Goal: Task Accomplishment & Management: Complete application form

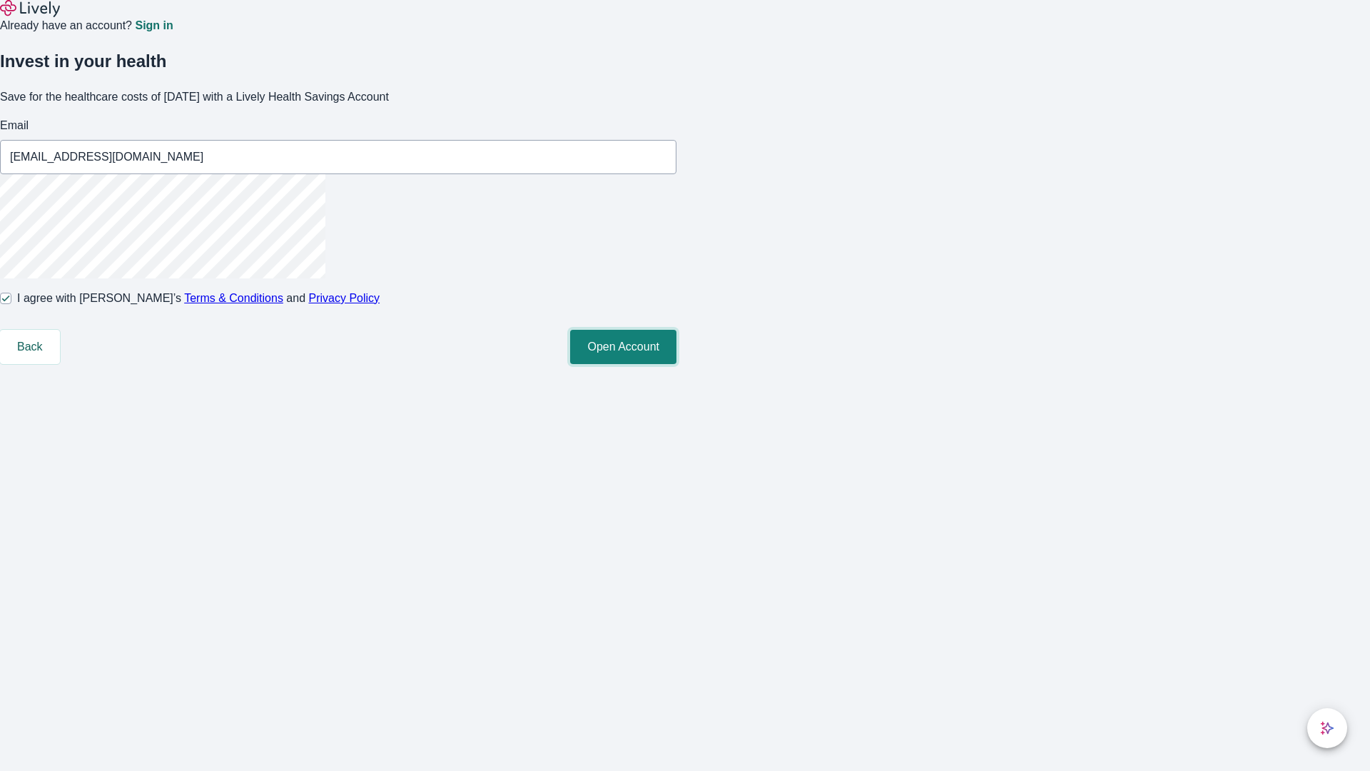
click at [677, 364] on button "Open Account" at bounding box center [623, 347] width 106 height 34
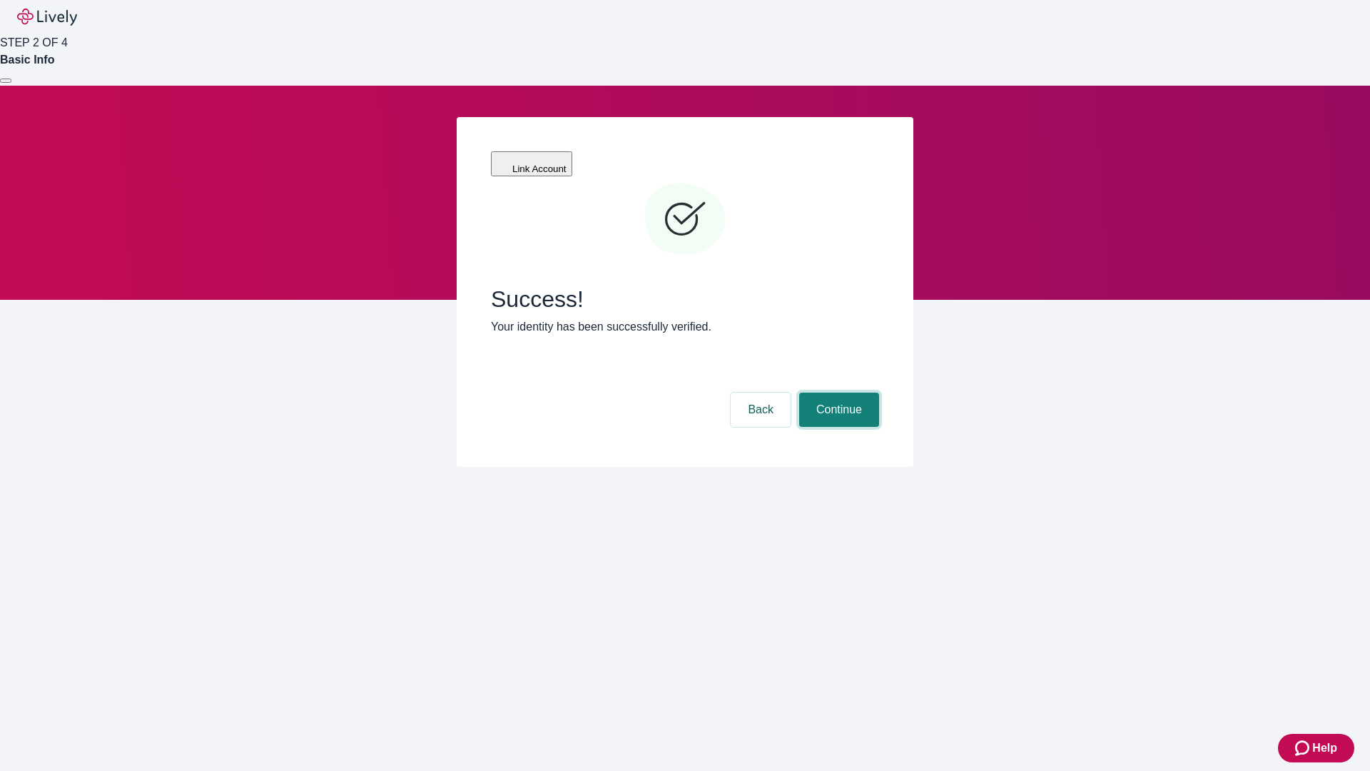
click at [837, 393] on button "Continue" at bounding box center [839, 410] width 80 height 34
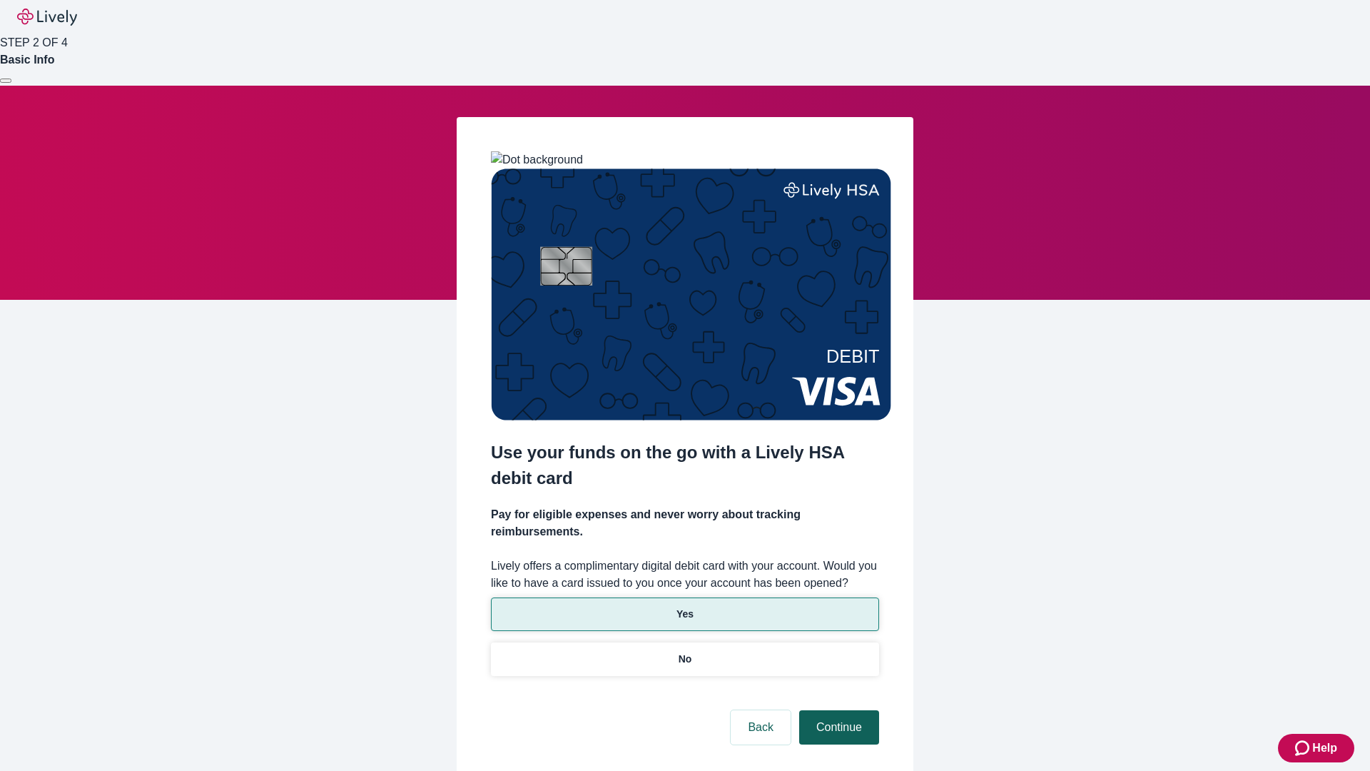
click at [684, 652] on p "No" at bounding box center [686, 659] width 14 height 15
click at [837, 710] on button "Continue" at bounding box center [839, 727] width 80 height 34
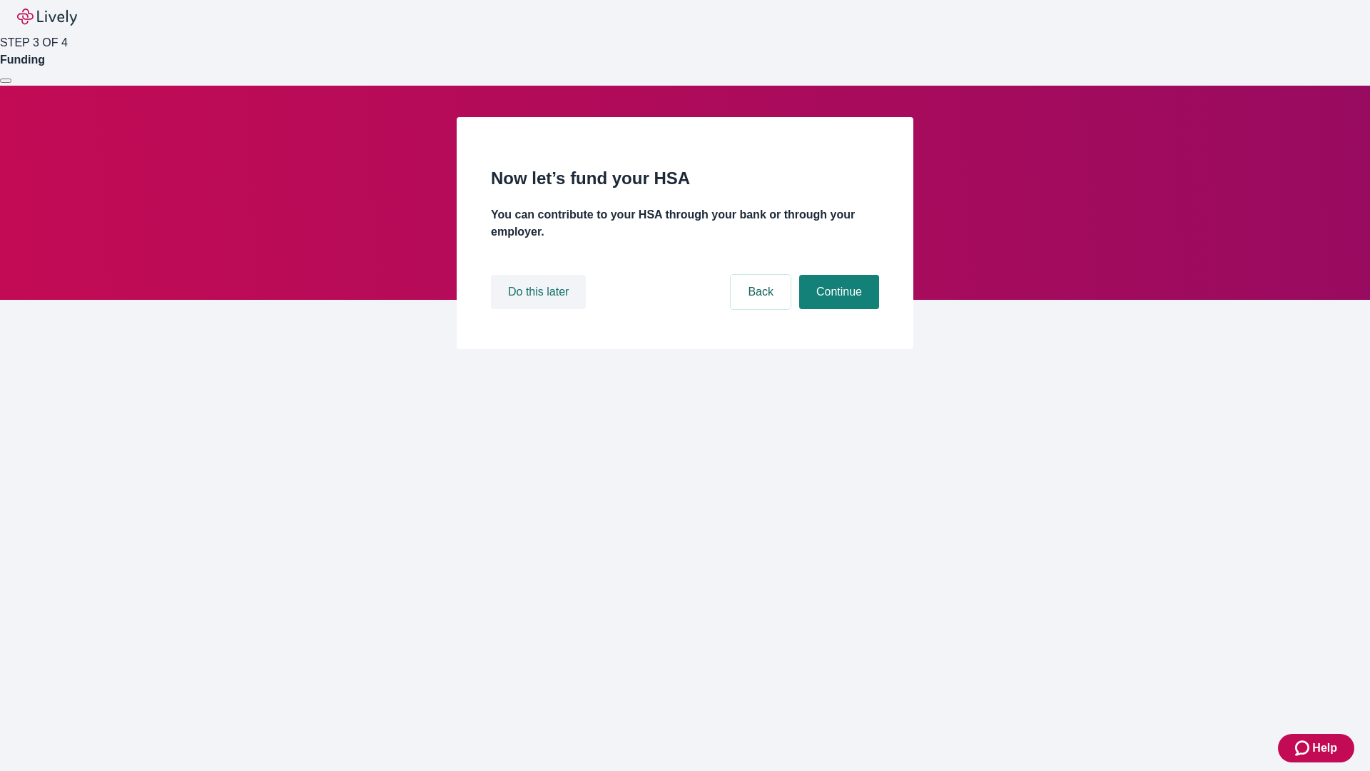
click at [540, 309] on button "Do this later" at bounding box center [538, 292] width 95 height 34
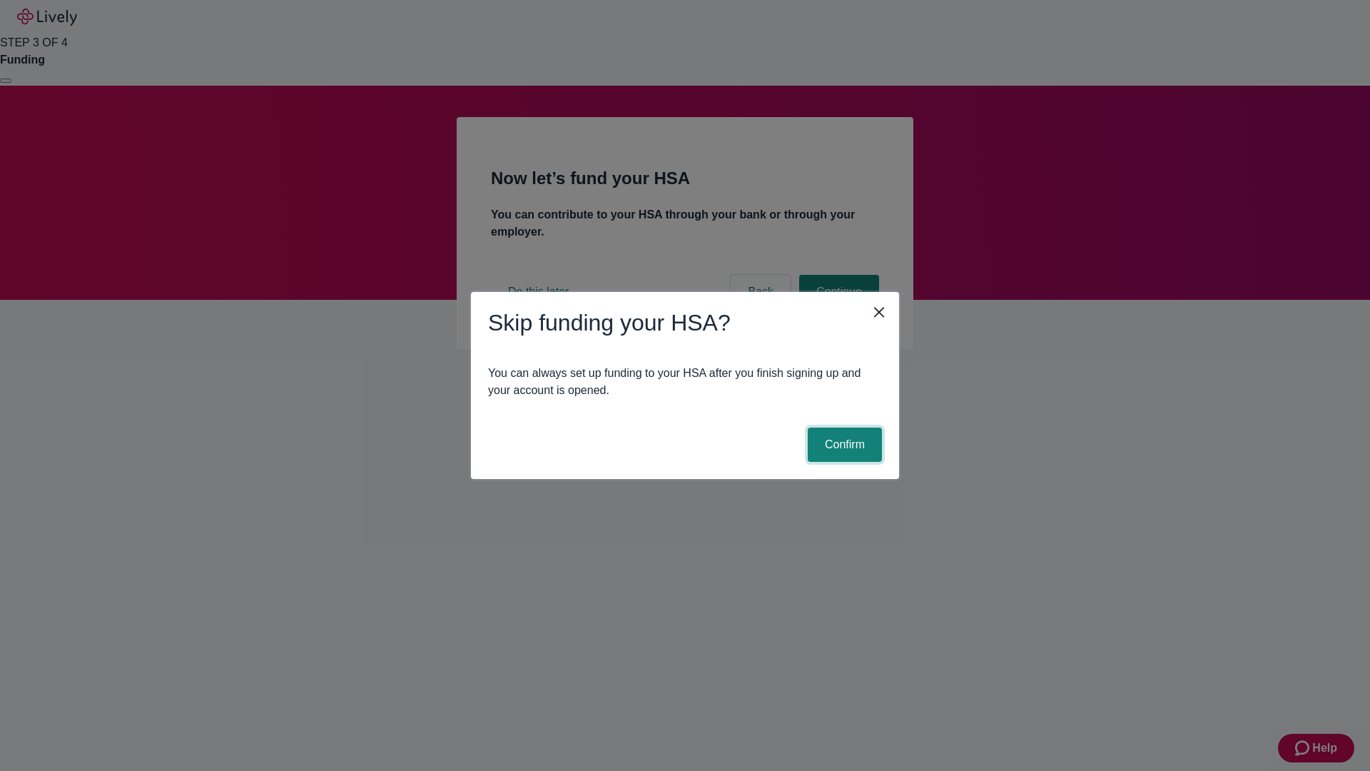
click at [843, 445] on button "Confirm" at bounding box center [845, 444] width 74 height 34
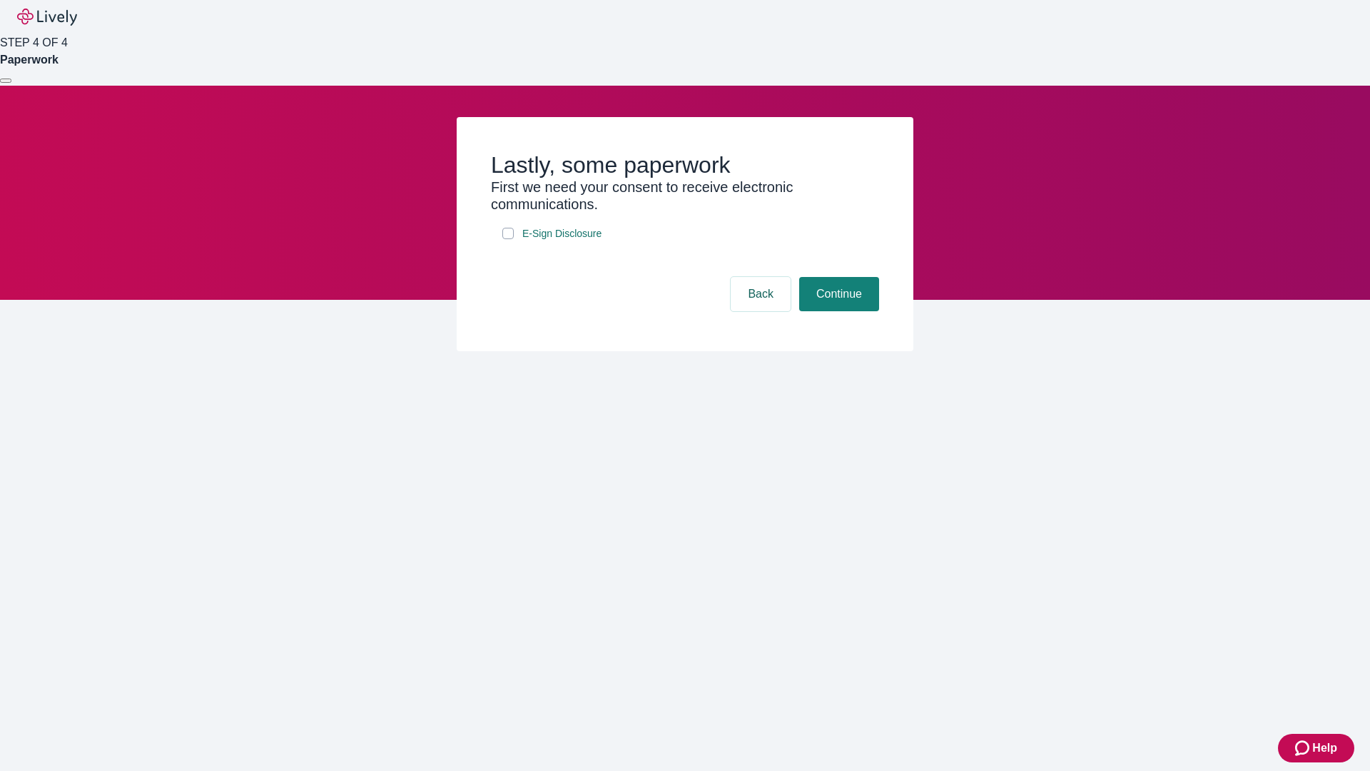
click at [508, 239] on input "E-Sign Disclosure" at bounding box center [507, 233] width 11 height 11
checkbox input "true"
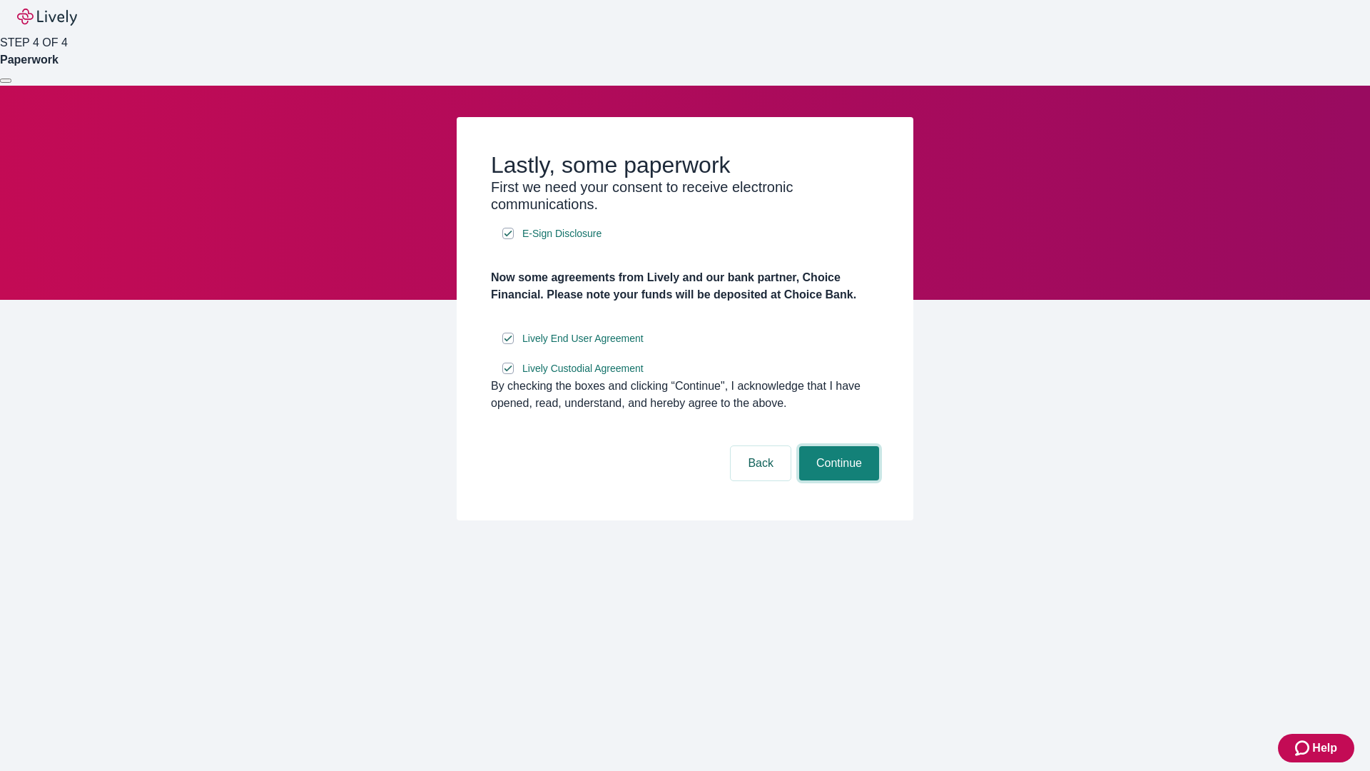
click at [837, 480] on button "Continue" at bounding box center [839, 463] width 80 height 34
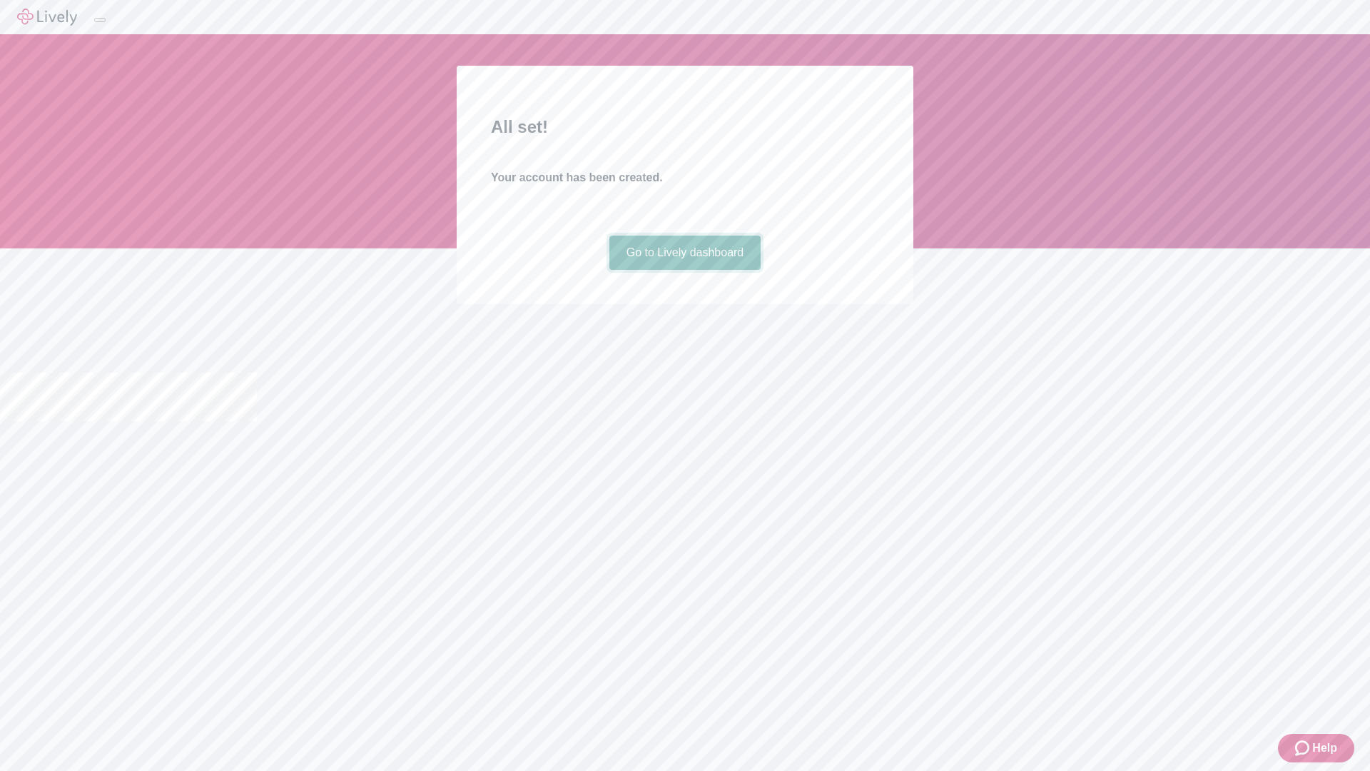
click at [684, 270] on link "Go to Lively dashboard" at bounding box center [685, 253] width 152 height 34
